Goal: Find specific page/section: Find specific page/section

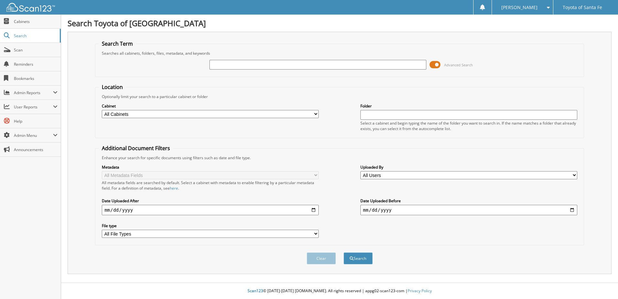
click at [324, 65] on input "text" at bounding box center [317, 65] width 217 height 10
type input "6"
type input "348496"
click at [343, 252] on button "Search" at bounding box center [357, 258] width 29 height 12
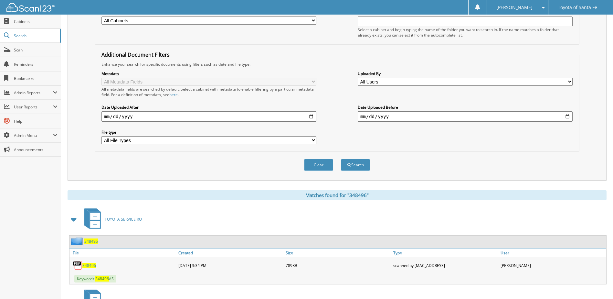
scroll to position [180, 0]
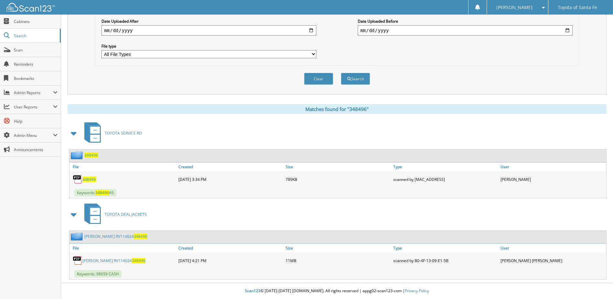
click at [138, 259] on link "BENAVIDEZ CONSUELO RV114024 348496" at bounding box center [113, 259] width 63 height 5
